Goal: Information Seeking & Learning: Learn about a topic

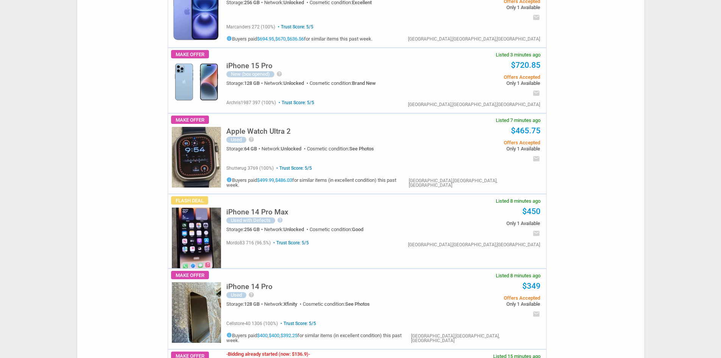
scroll to position [38, 0]
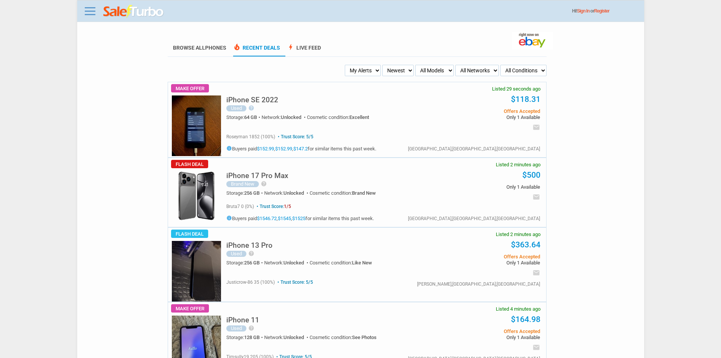
scroll to position [38, 0]
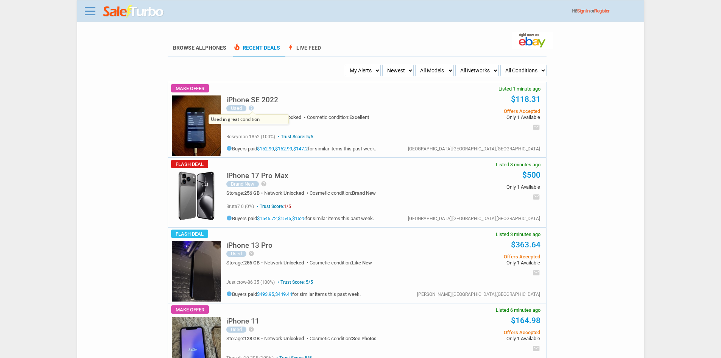
click at [223, 121] on span "Used in great condition" at bounding box center [249, 119] width 80 height 10
click at [197, 125] on img at bounding box center [196, 125] width 49 height 61
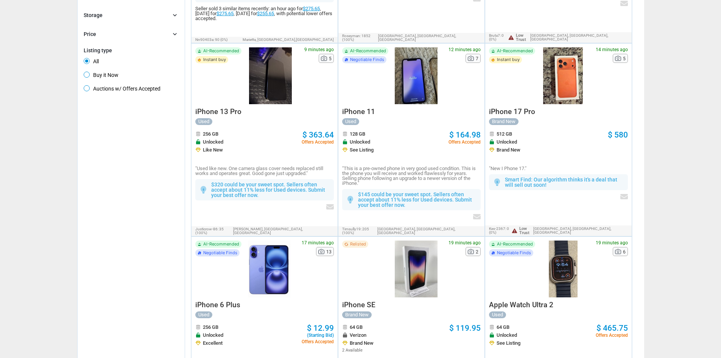
scroll to position [227, 0]
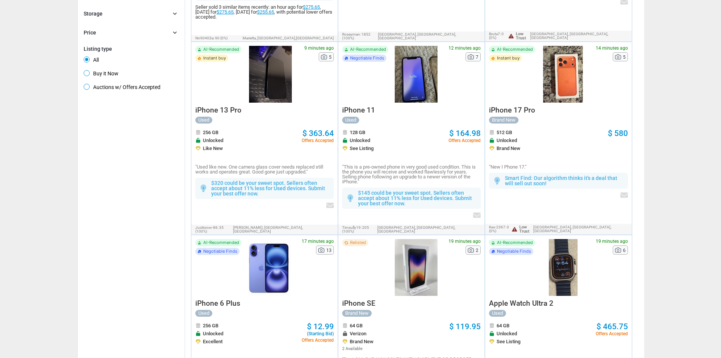
click at [222, 2] on div "This item has been relisted – It's a sign the seller might consider a lower off…" at bounding box center [264, 2] width 139 height 53
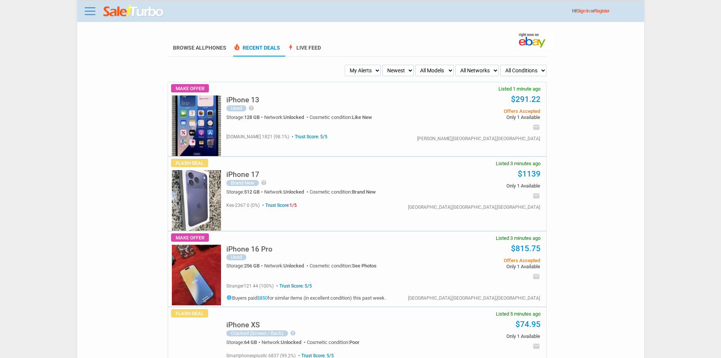
click at [259, 102] on h5 "iPhone 13" at bounding box center [242, 99] width 33 height 7
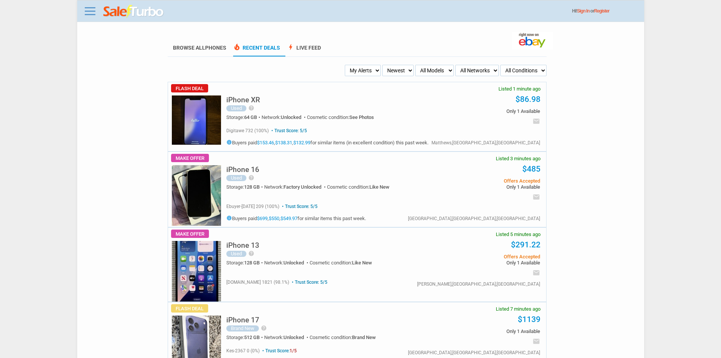
click at [184, 180] on img at bounding box center [196, 195] width 49 height 61
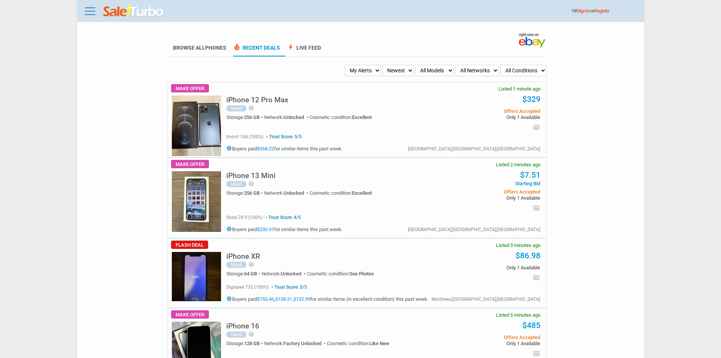
click at [266, 103] on h5 "iPhone 12 Pro Max" at bounding box center [257, 99] width 62 height 7
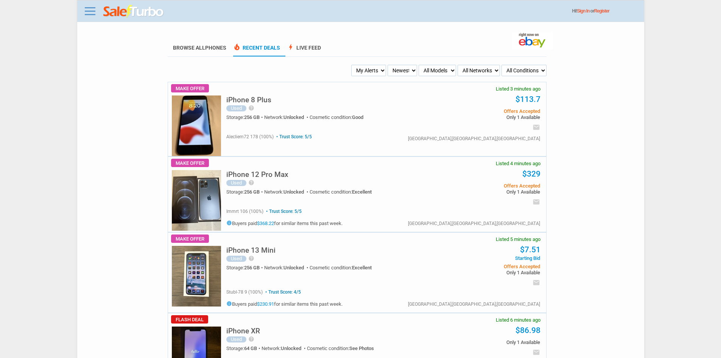
click at [361, 69] on select "My Alerts All Deals BIN Only w/ Offers Only" at bounding box center [368, 70] width 35 height 11
select select "flash_bin"
click at [353, 65] on select "My Alerts All Deals BIN Only w/ Offers Only" at bounding box center [368, 70] width 35 height 11
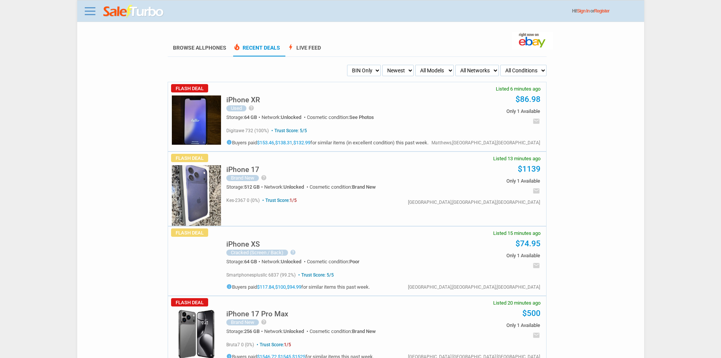
click at [369, 72] on select "My Alerts All Deals BIN Only w/ Offers Only" at bounding box center [364, 70] width 34 height 11
select select "sent"
click at [347, 65] on select "My Alerts All Deals BIN Only w/ Offers Only" at bounding box center [364, 70] width 34 height 11
